Goal: Information Seeking & Learning: Learn about a topic

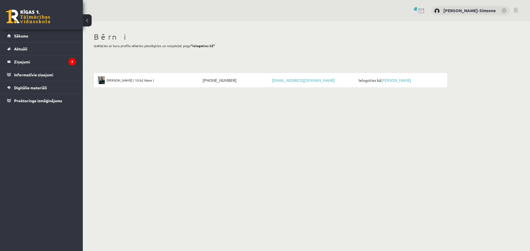
click at [201, 50] on div "Bērni Izvēlaties ar kuru profilu vēlaties pieslēgties un nospiežat pogu "Ielogo…" at bounding box center [270, 41] width 353 height 19
click at [39, 61] on legend "Ziņojumi 7" at bounding box center [45, 61] width 62 height 13
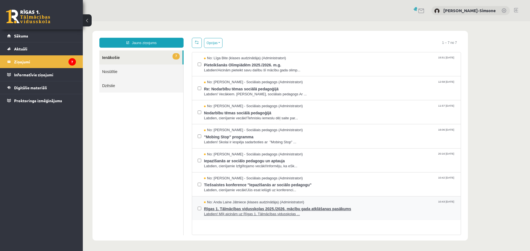
click at [253, 209] on span "Rīgas 1. Tālmācības vidusskolas 2025./2026. mācību gada atklāšanas pasākums" at bounding box center [329, 208] width 251 height 7
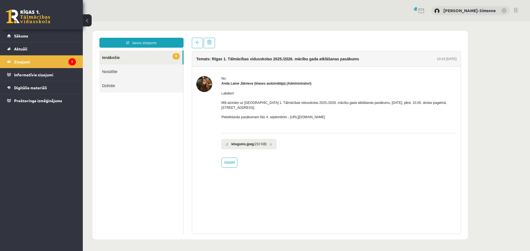
click at [137, 60] on link "6 Ienākošie" at bounding box center [140, 58] width 83 height 14
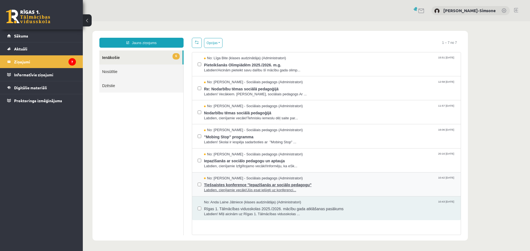
click at [237, 186] on span "Tiešsaistes konference "Iepazīšanās ar sociālo pedagogu"" at bounding box center [329, 184] width 251 height 7
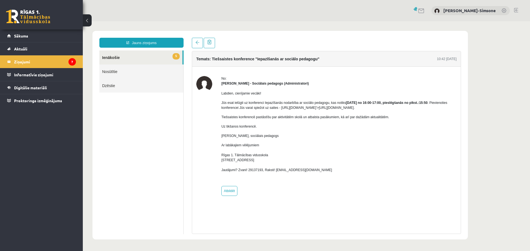
click at [140, 55] on link "5 Ienākošie" at bounding box center [140, 58] width 83 height 14
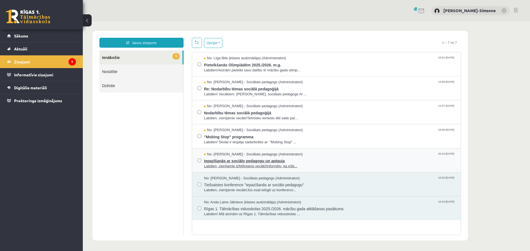
click at [262, 161] on span "Iepazīšanās ar sociālo pedagogu un aptauja" at bounding box center [329, 160] width 251 height 7
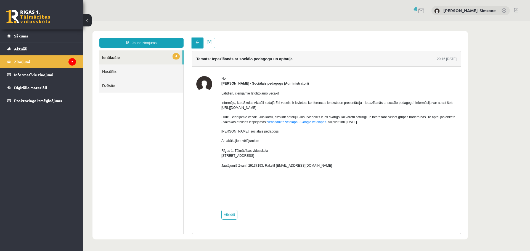
click at [198, 46] on link at bounding box center [197, 43] width 11 height 10
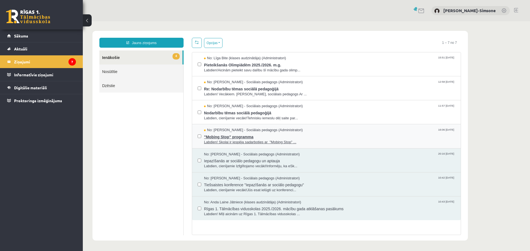
click at [249, 137] on span ""Mobing Stop" programma" at bounding box center [329, 136] width 251 height 7
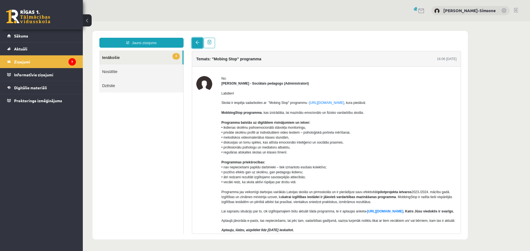
click at [197, 46] on link at bounding box center [197, 43] width 11 height 10
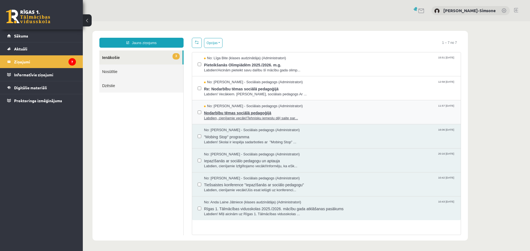
click at [234, 116] on span "Labdien, cienījamie vecāki!Tehnisku iemeslu dēļ saite par..." at bounding box center [329, 118] width 251 height 5
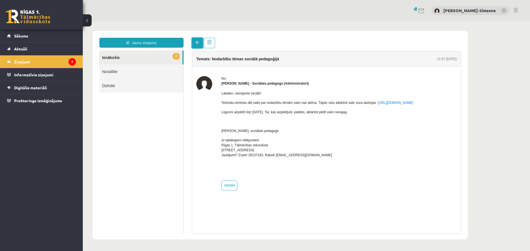
click at [198, 44] on span at bounding box center [197, 43] width 4 height 4
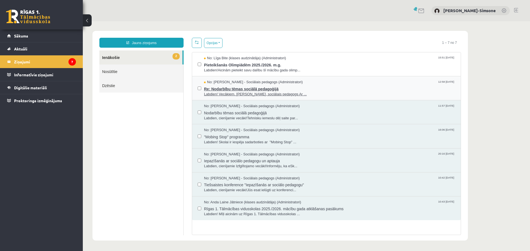
click at [240, 87] on span "Re: Nodarbību tēmas sociālā pedagoģijā" at bounding box center [329, 88] width 251 height 7
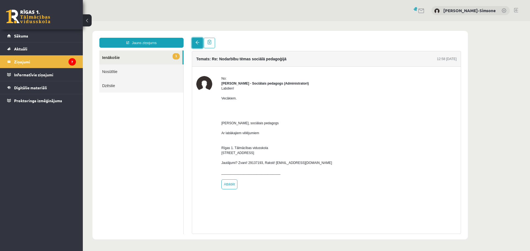
click at [195, 45] on link at bounding box center [197, 43] width 11 height 10
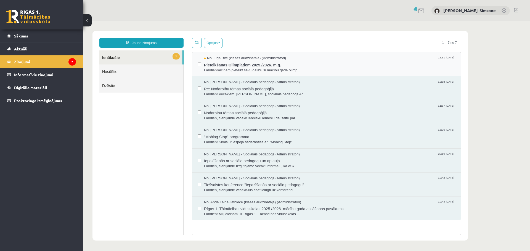
click at [220, 63] on span "Pieteikšanās Olimpiādēm 2025./2026. m.g." at bounding box center [329, 64] width 251 height 7
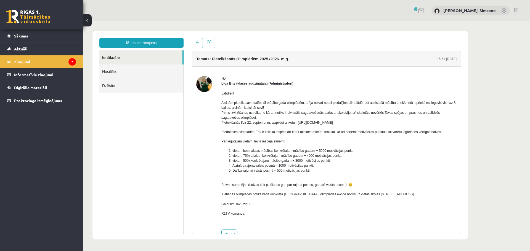
click at [126, 60] on link "Ienākošie" at bounding box center [140, 58] width 83 height 14
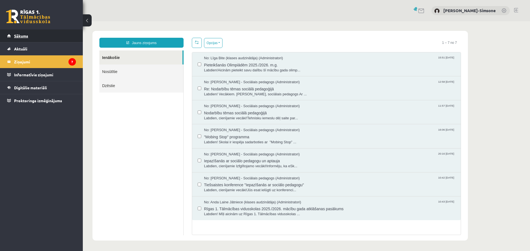
click at [29, 37] on link "Sākums" at bounding box center [41, 36] width 69 height 13
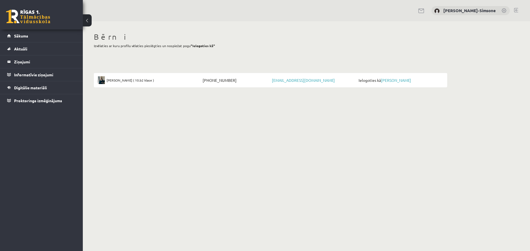
click at [286, 132] on body "0 Dāvanas 0 mP 0 xp [PERSON_NAME]-Simsone Sākums Aktuāli Kā mācīties eSKOLĀ Kon…" at bounding box center [265, 125] width 530 height 251
click at [22, 37] on span "Sākums" at bounding box center [21, 35] width 14 height 5
click at [23, 48] on span "Aktuāli" at bounding box center [20, 48] width 13 height 5
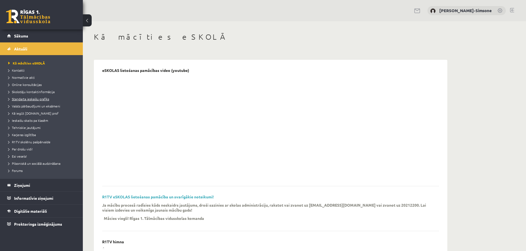
click at [44, 101] on link "Standarta ieskaišu grafiks" at bounding box center [42, 99] width 69 height 5
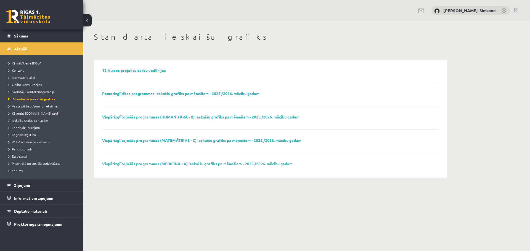
click at [134, 216] on body "0 Dāvanas 0 mP 0 xp [PERSON_NAME]-Simsone Sākums Aktuāli Kā mācīties eSKOLĀ Kon…" at bounding box center [265, 125] width 530 height 251
click at [177, 196] on body "0 Dāvanas 0 mP 0 xp [PERSON_NAME]-Simsone Sākums Aktuāli Kā mācīties eSKOLĀ Kon…" at bounding box center [265, 125] width 530 height 251
click at [166, 115] on link "Vispārizglītojošās programmas (HUMANITĀRĀ - B) ieskaišu grafiks pa mēnešiem - 2…" at bounding box center [200, 117] width 197 height 5
click at [32, 142] on span "R1TV skolēnu pašpārvalde" at bounding box center [29, 142] width 42 height 4
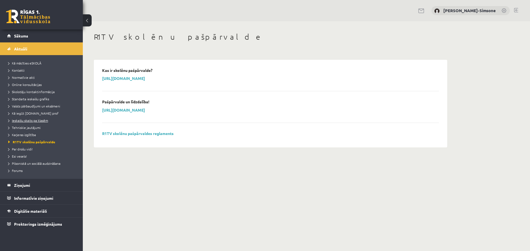
click at [24, 121] on span "Ieskaišu skaits pa klasēm" at bounding box center [28, 120] width 40 height 4
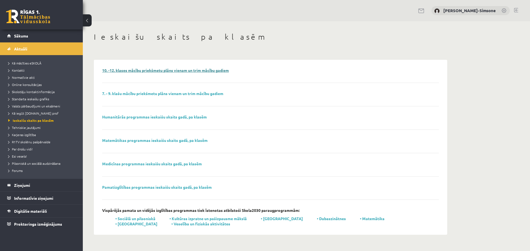
click at [148, 72] on link "10. -12. klases mācību priekšmetu plāns vienam un trim mācību gadiem" at bounding box center [165, 70] width 127 height 5
click at [27, 33] on link "Sākums" at bounding box center [41, 36] width 69 height 13
